Goal: Task Accomplishment & Management: Use online tool/utility

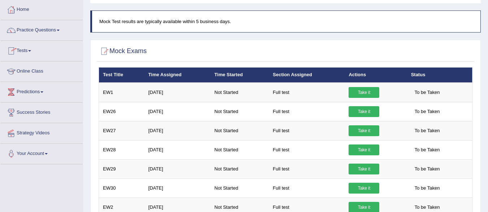
scroll to position [36, 0]
click at [30, 51] on link "Tests" at bounding box center [41, 50] width 82 height 18
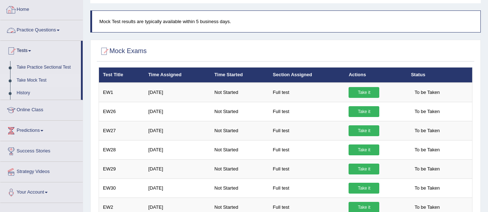
click at [24, 11] on link "Home" at bounding box center [41, 9] width 82 height 18
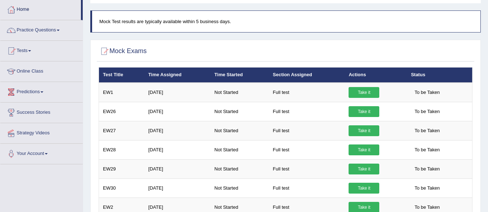
click at [19, 9] on link "Home" at bounding box center [40, 9] width 80 height 18
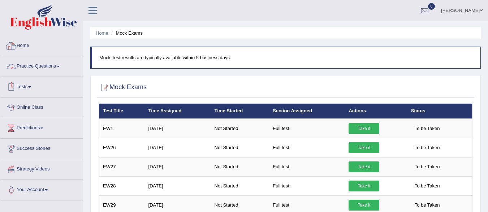
click at [22, 49] on link "Home" at bounding box center [41, 45] width 82 height 18
click at [19, 45] on link "Home" at bounding box center [40, 45] width 80 height 18
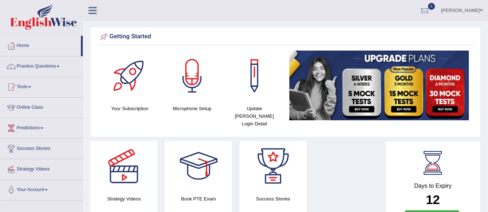
click at [192, 86] on div at bounding box center [192, 76] width 51 height 51
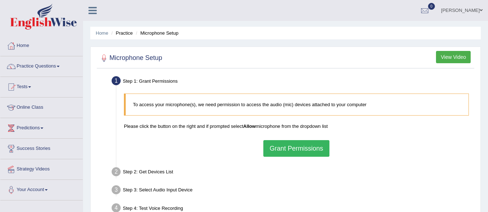
click at [288, 148] on button "Grant Permissions" at bounding box center [296, 148] width 66 height 17
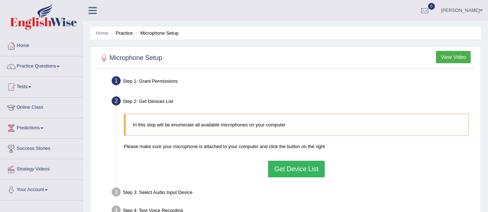
click at [289, 171] on button "Get Device List" at bounding box center [296, 169] width 56 height 17
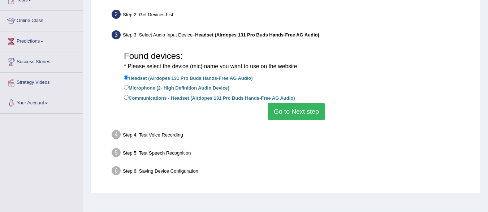
scroll to position [101, 0]
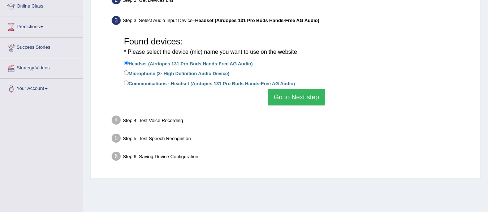
click at [304, 99] on button "Go to Next step" at bounding box center [295, 97] width 57 height 17
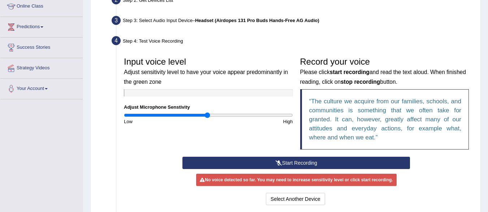
click at [271, 161] on button "Start Recording" at bounding box center [295, 163] width 227 height 12
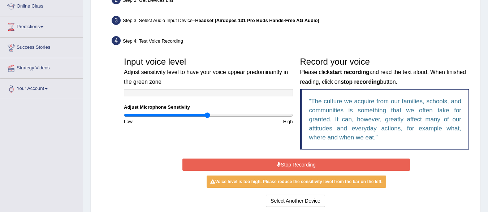
click at [271, 162] on button "Stop Recording" at bounding box center [295, 164] width 227 height 12
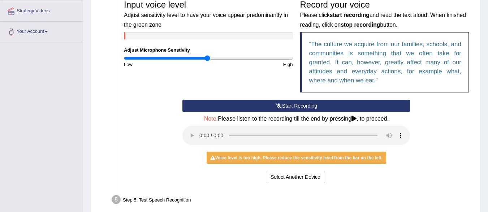
scroll to position [159, 0]
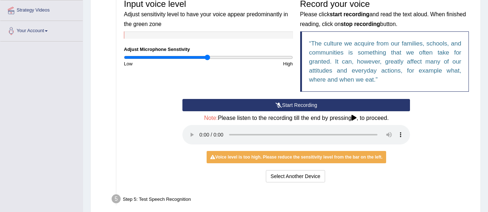
click at [269, 103] on button "Start Recording" at bounding box center [295, 105] width 227 height 12
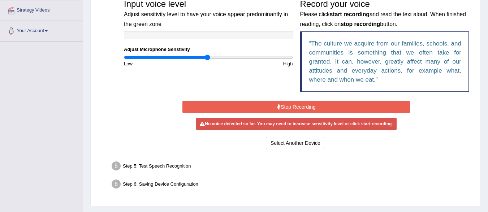
click at [264, 106] on button "Stop Recording" at bounding box center [295, 107] width 227 height 12
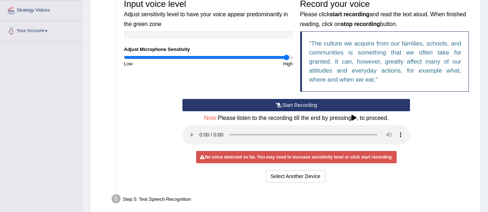
type input "1.96"
click at [287, 58] on input "range" at bounding box center [208, 57] width 169 height 6
click at [289, 105] on button "Start Recording" at bounding box center [295, 105] width 227 height 12
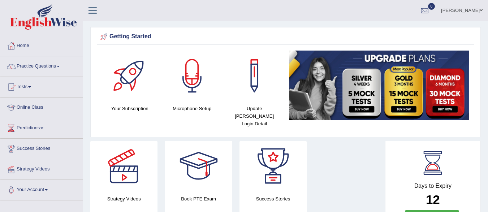
click at [475, 10] on link "[PERSON_NAME]" at bounding box center [461, 9] width 52 height 19
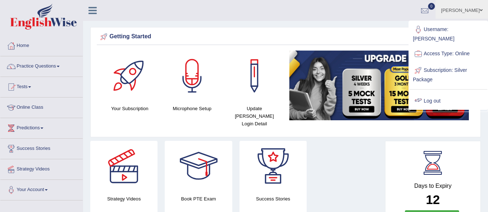
click at [433, 93] on link "Log out" at bounding box center [448, 101] width 78 height 17
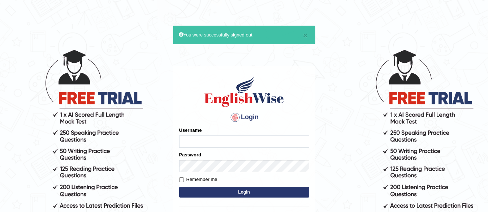
click at [246, 139] on input "Username" at bounding box center [244, 141] width 130 height 12
type input "vandit"
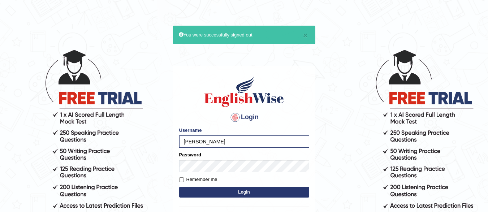
click at [216, 194] on button "Login" at bounding box center [244, 192] width 130 height 11
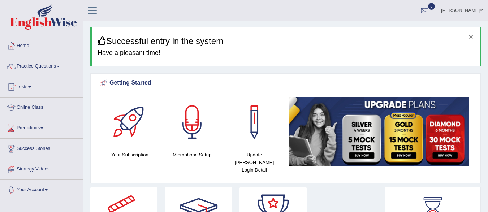
click at [470, 37] on button "×" at bounding box center [470, 37] width 4 height 8
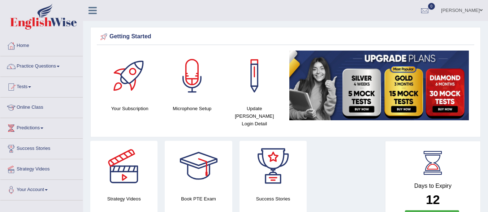
click at [189, 94] on div at bounding box center [192, 76] width 51 height 51
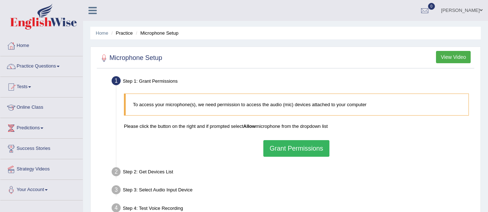
click at [301, 154] on button "Grant Permissions" at bounding box center [296, 148] width 66 height 17
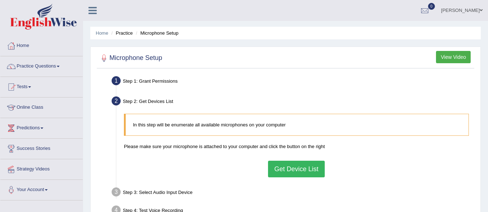
click at [185, 81] on div "Step 1: Grant Permissions" at bounding box center [292, 82] width 368 height 16
click at [195, 79] on div "Step 1: Grant Permissions" at bounding box center [292, 82] width 368 height 16
click at [300, 167] on button "Get Device List" at bounding box center [296, 169] width 56 height 17
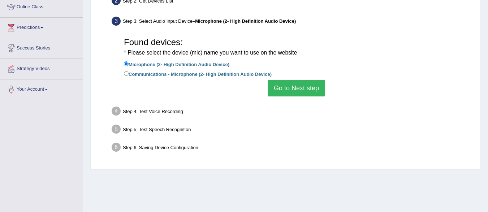
scroll to position [101, 0]
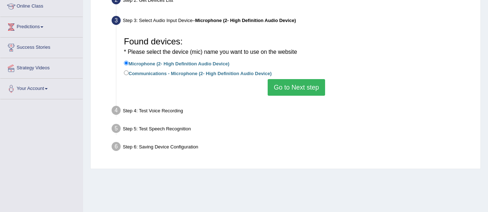
click at [210, 114] on div "Step 4: Test Voice Recording" at bounding box center [292, 112] width 368 height 16
click at [297, 88] on button "Go to Next step" at bounding box center [295, 87] width 57 height 17
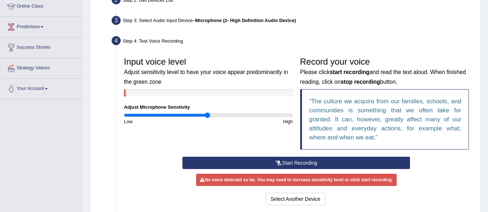
click at [292, 166] on button "Start Recording" at bounding box center [295, 163] width 227 height 12
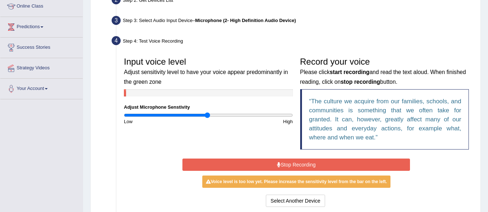
click at [292, 166] on button "Stop Recording" at bounding box center [295, 164] width 227 height 12
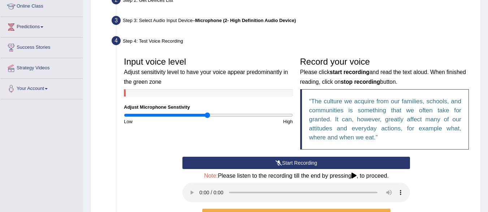
click at [293, 167] on button "Start Recording" at bounding box center [295, 163] width 227 height 12
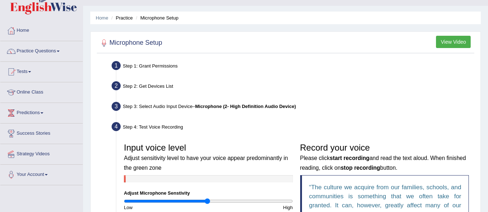
scroll to position [0, 0]
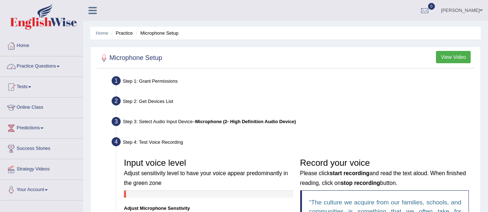
click at [33, 48] on link "Home" at bounding box center [41, 45] width 82 height 18
